Goal: Navigation & Orientation: Find specific page/section

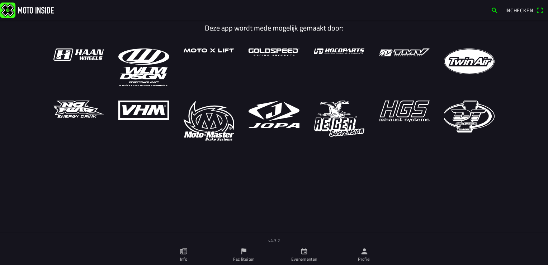
click at [239, 250] on link "Faciliteiten" at bounding box center [244, 254] width 60 height 20
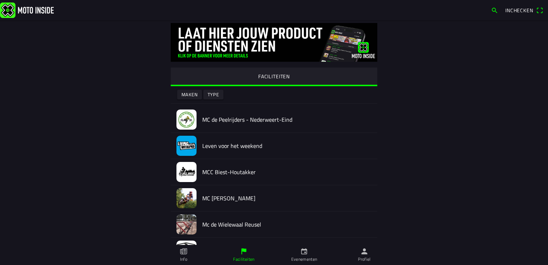
click at [224, 173] on h2 "MCC Biest-Houtakker" at bounding box center [286, 171] width 169 height 7
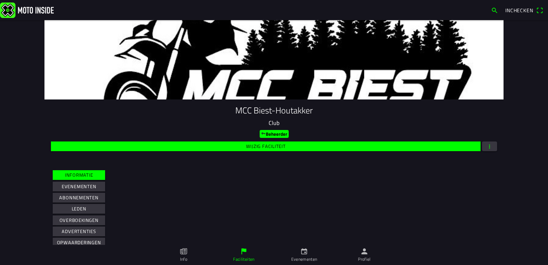
click at [90, 206] on span "Leden" at bounding box center [79, 209] width 44 height 10
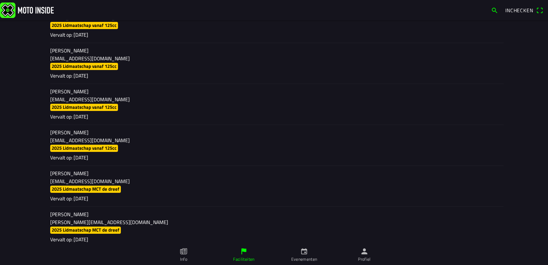
scroll to position [681, 0]
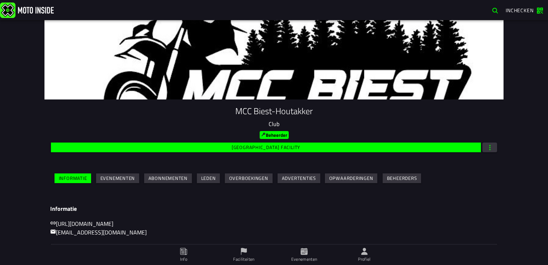
click at [0, 0] on slot "Leden" at bounding box center [0, 0] width 0 height 0
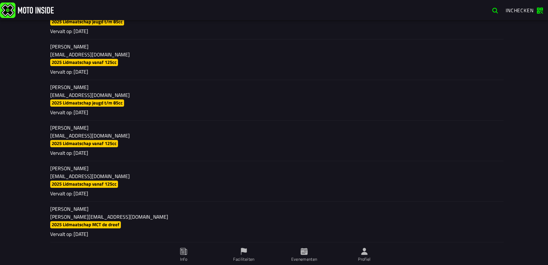
scroll to position [4287, 0]
